Goal: Find specific page/section: Find specific page/section

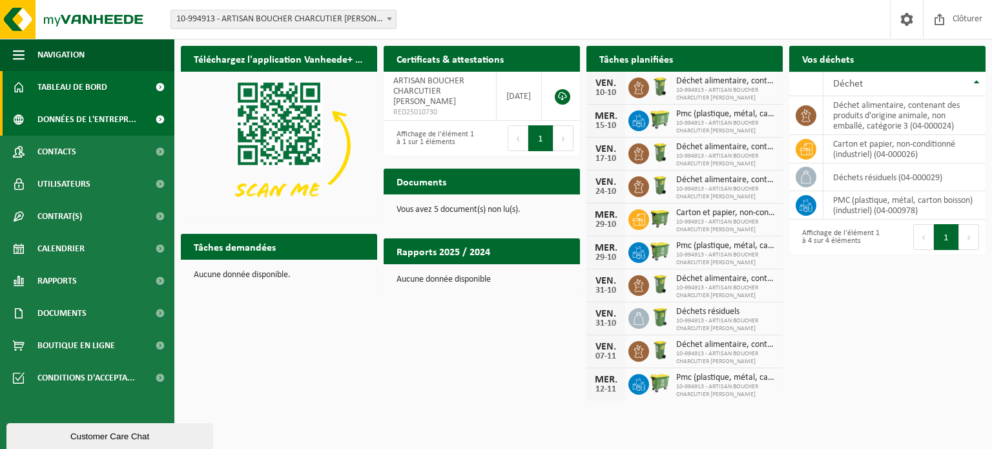
click at [77, 114] on span "Données de l'entrepr..." at bounding box center [86, 119] width 99 height 32
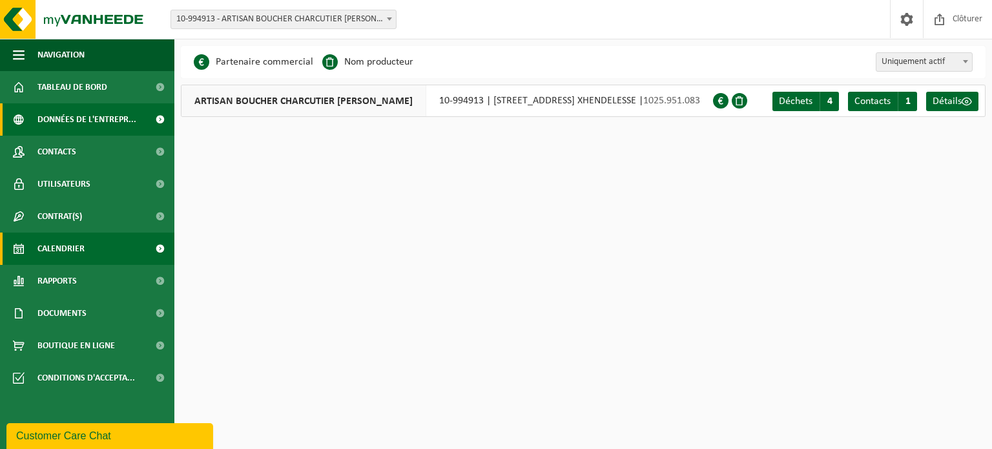
click at [72, 244] on span "Calendrier" at bounding box center [60, 248] width 47 height 32
